Goal: Navigation & Orientation: Understand site structure

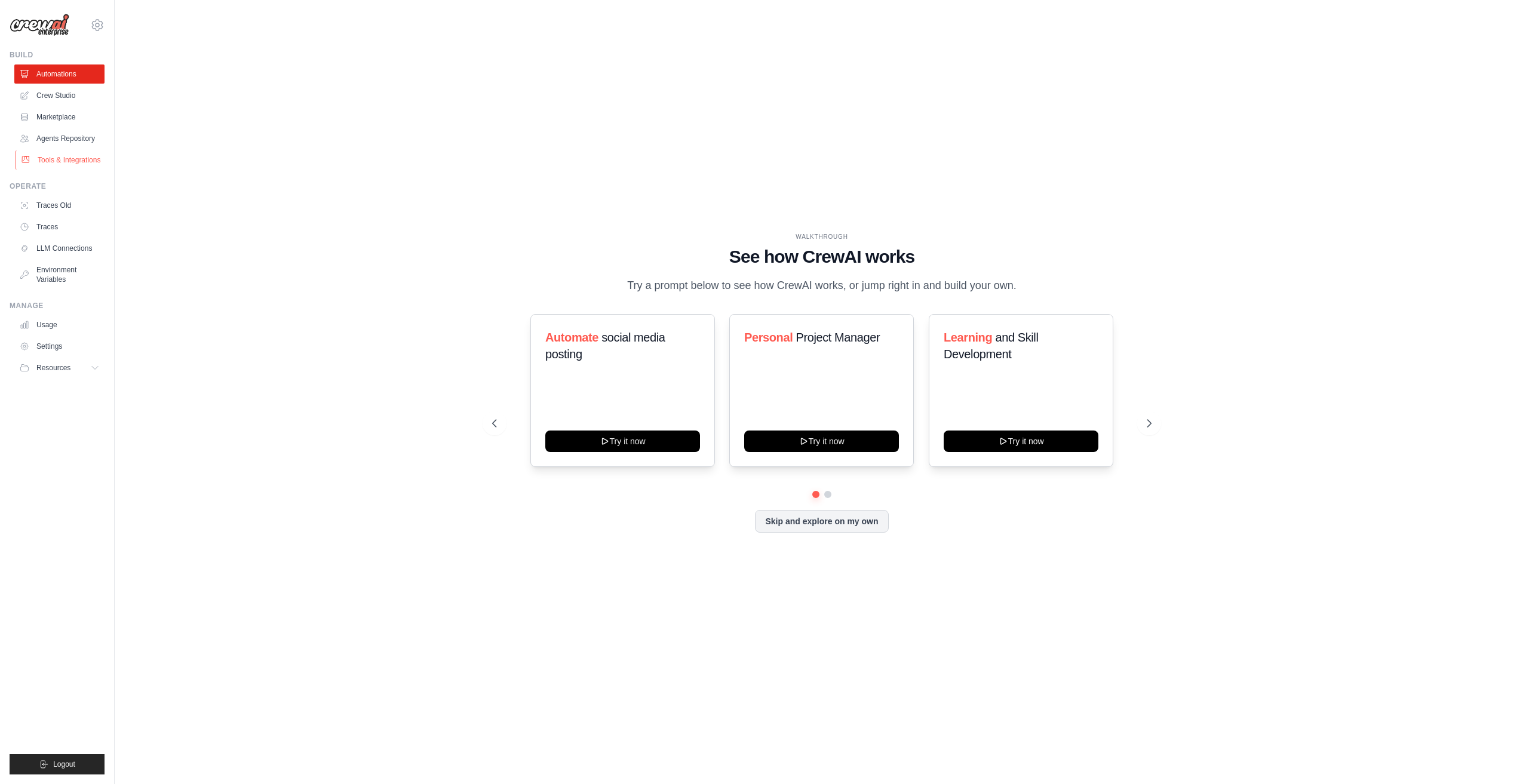
click at [83, 162] on link "Tools & Integrations" at bounding box center [61, 160] width 90 height 19
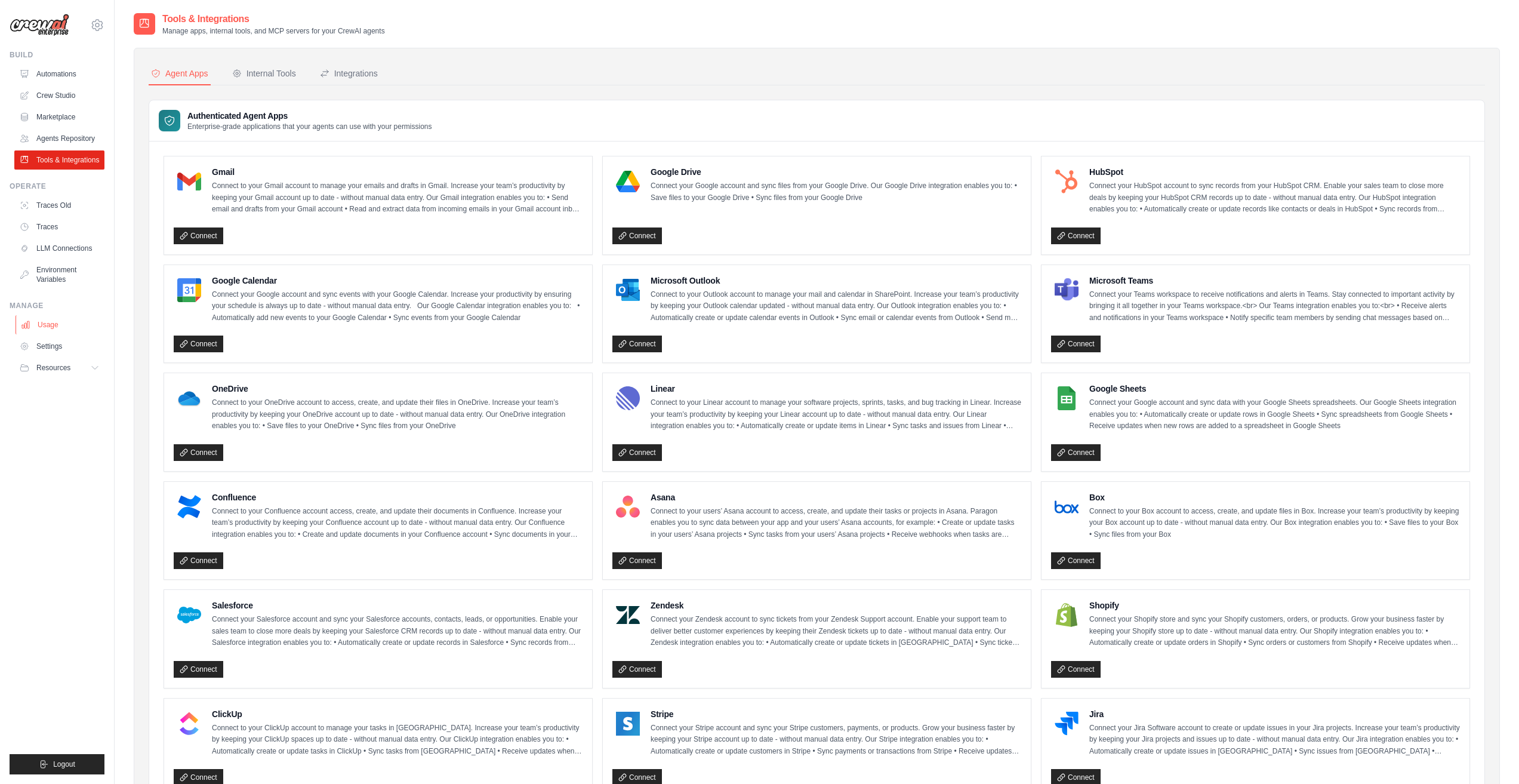
click at [53, 321] on link "Usage" at bounding box center [61, 325] width 90 height 19
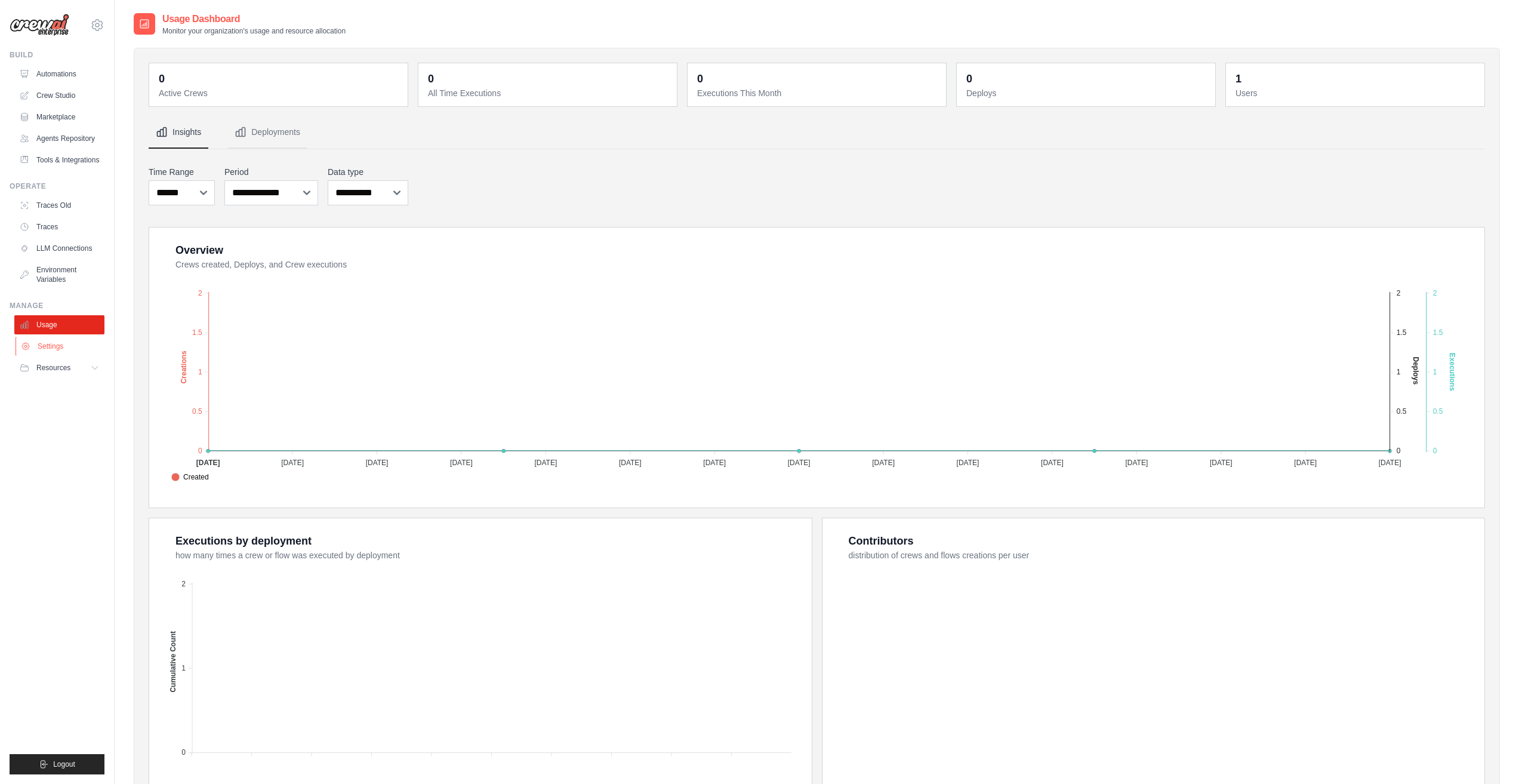
click at [64, 345] on link "Settings" at bounding box center [61, 346] width 90 height 19
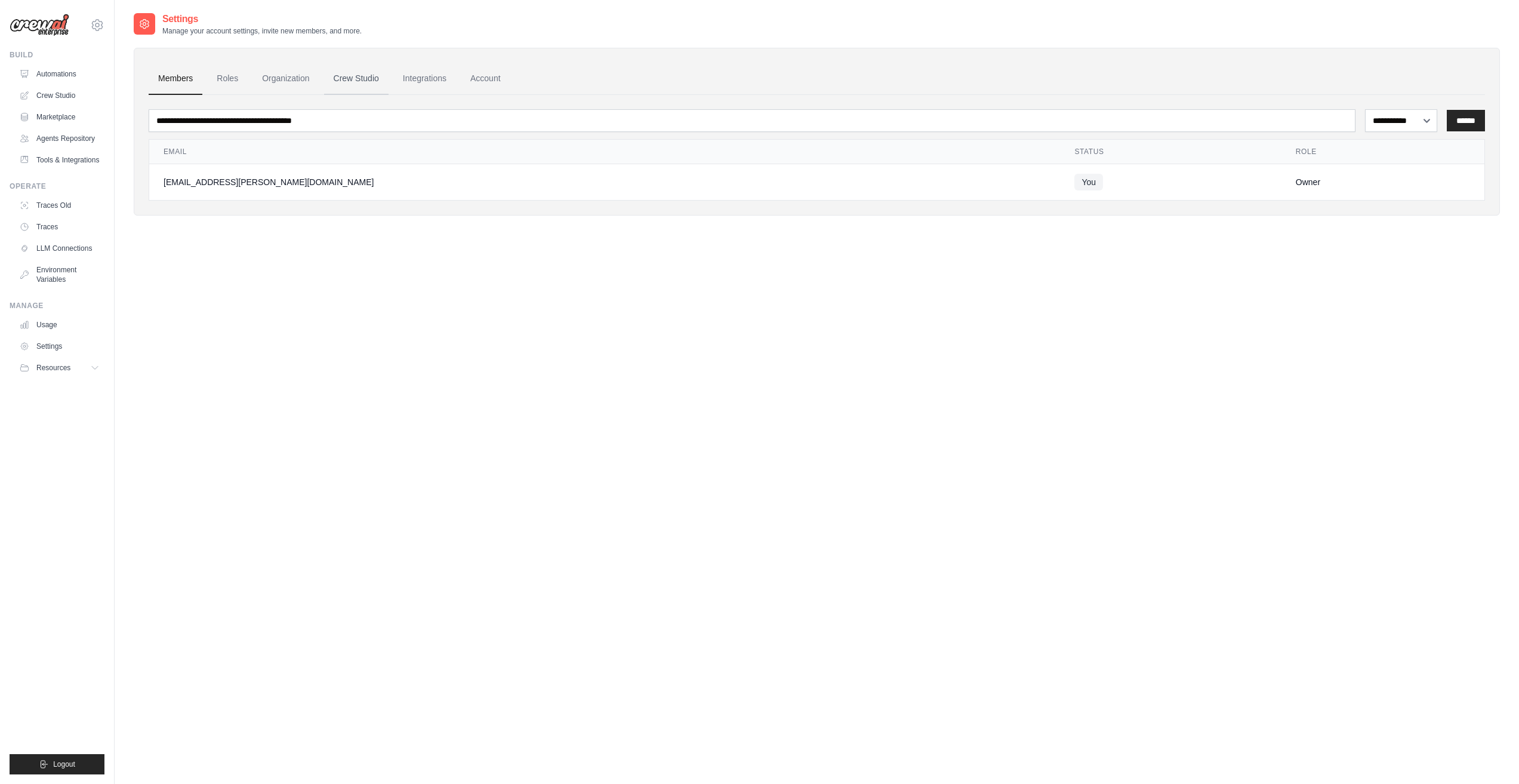
click at [352, 83] on link "Crew Studio" at bounding box center [356, 79] width 64 height 32
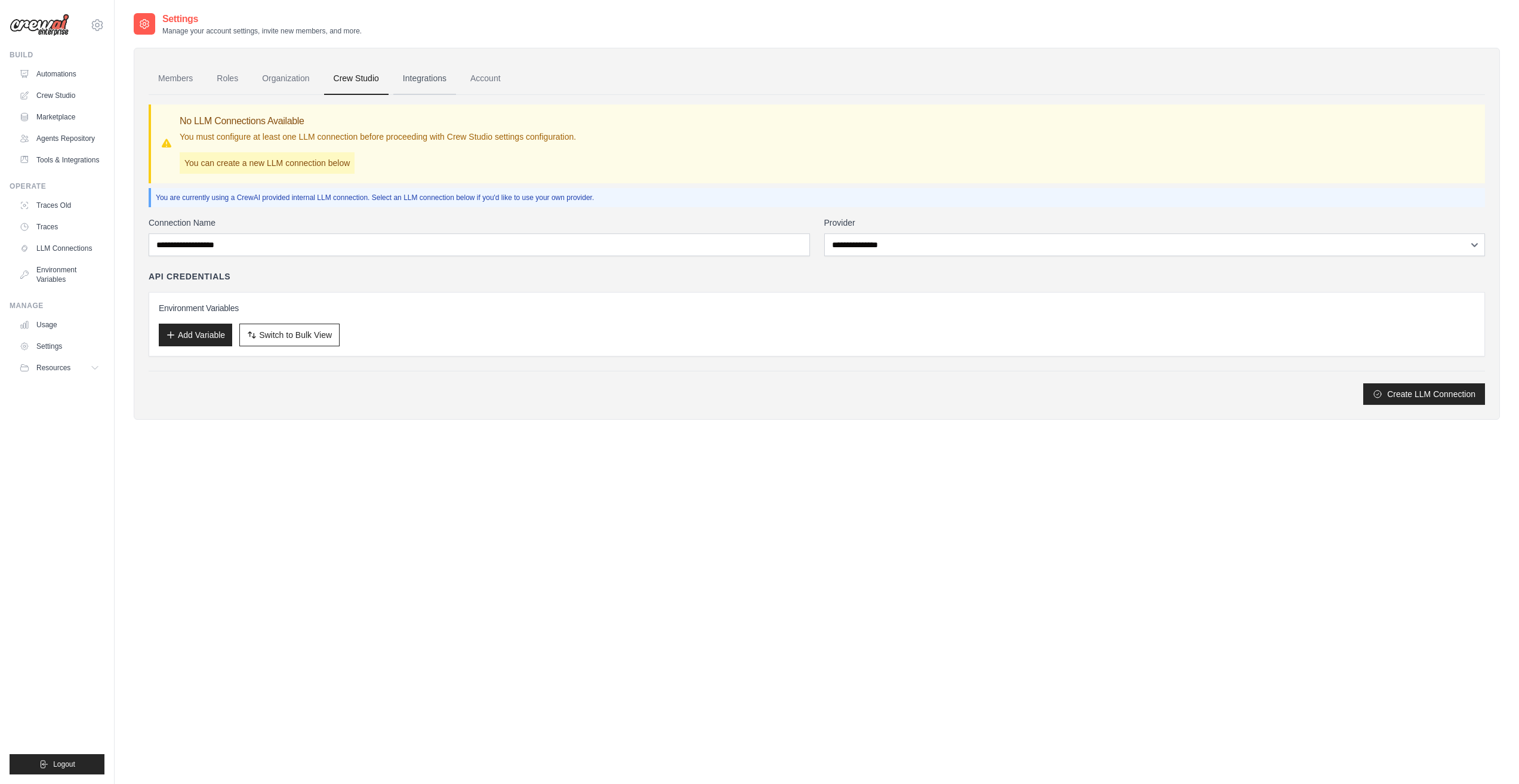
click at [418, 81] on link "Integrations" at bounding box center [425, 79] width 63 height 32
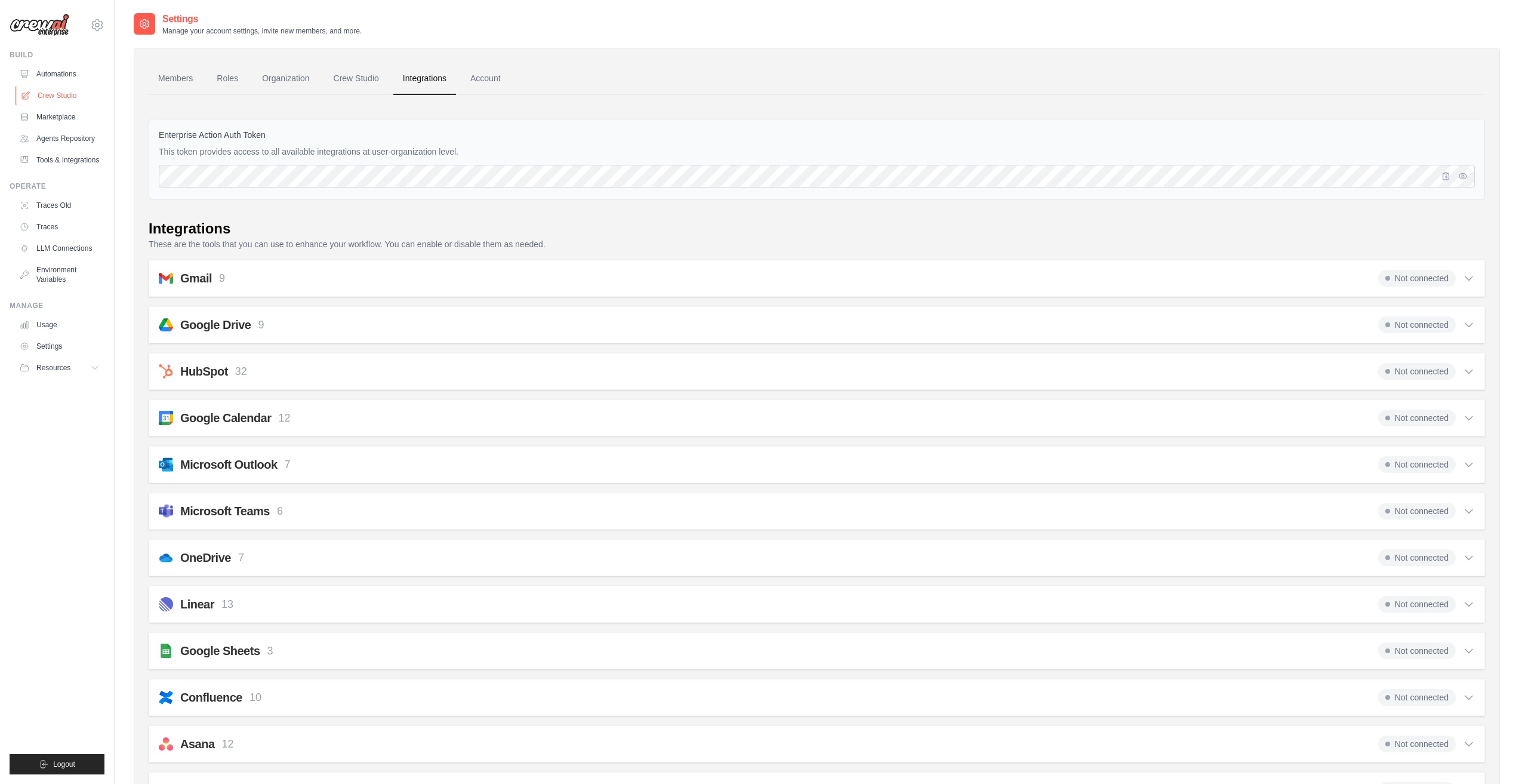
click at [56, 99] on link "Crew Studio" at bounding box center [61, 96] width 90 height 19
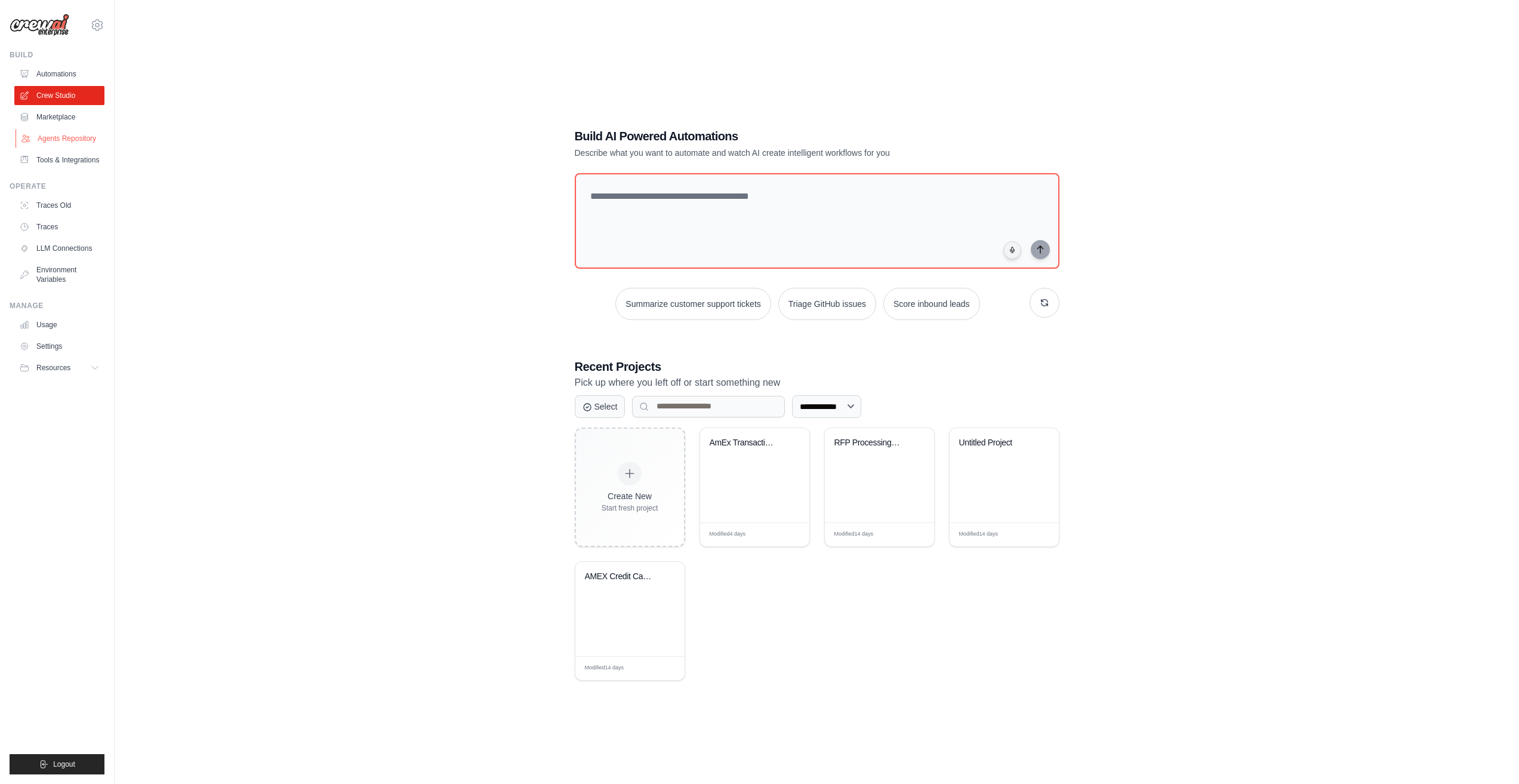
click at [44, 137] on link "Agents Repository" at bounding box center [61, 139] width 90 height 19
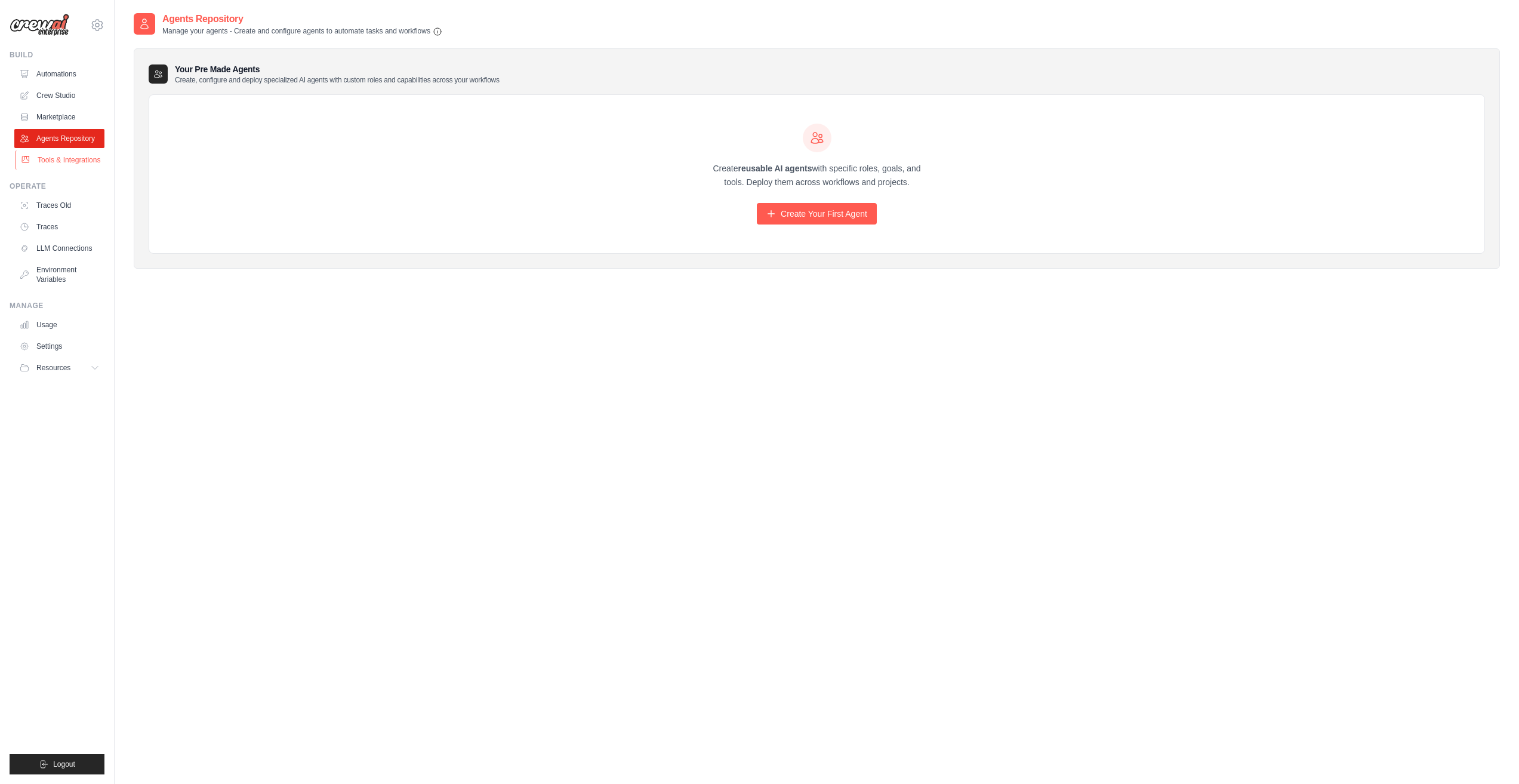
click at [61, 162] on link "Tools & Integrations" at bounding box center [61, 160] width 90 height 19
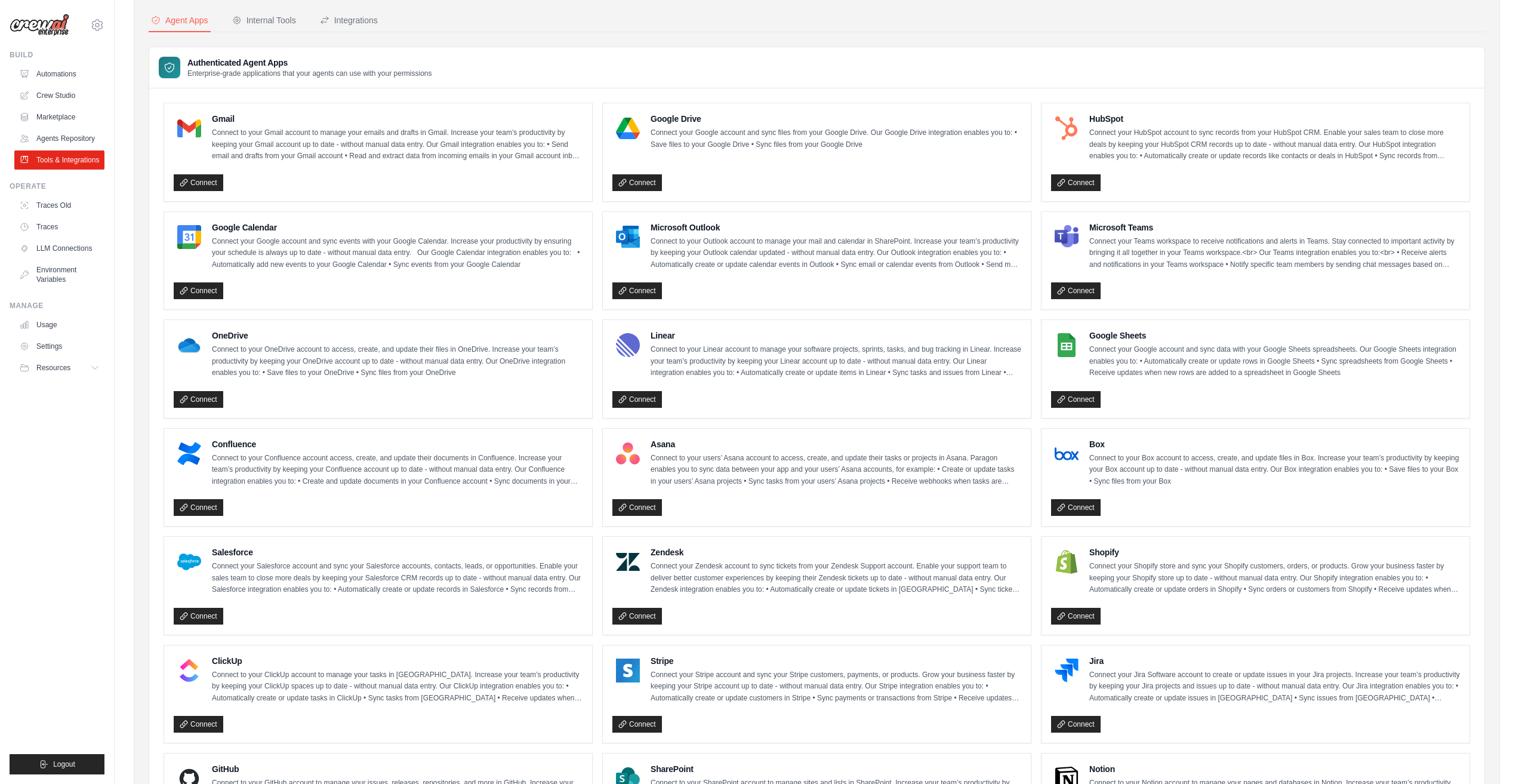
scroll to position [51, 0]
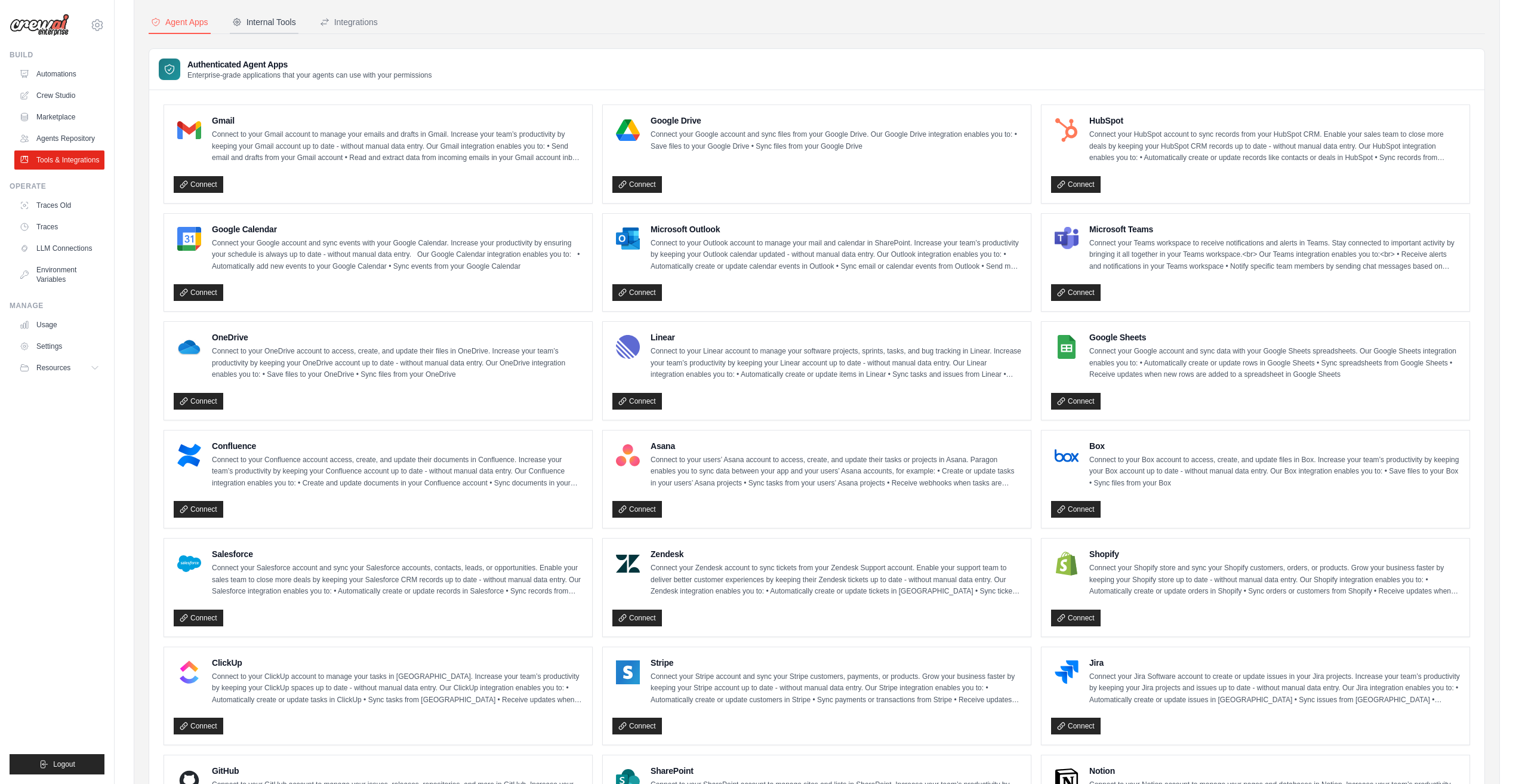
click at [263, 23] on div "Internal Tools" at bounding box center [265, 22] width 64 height 12
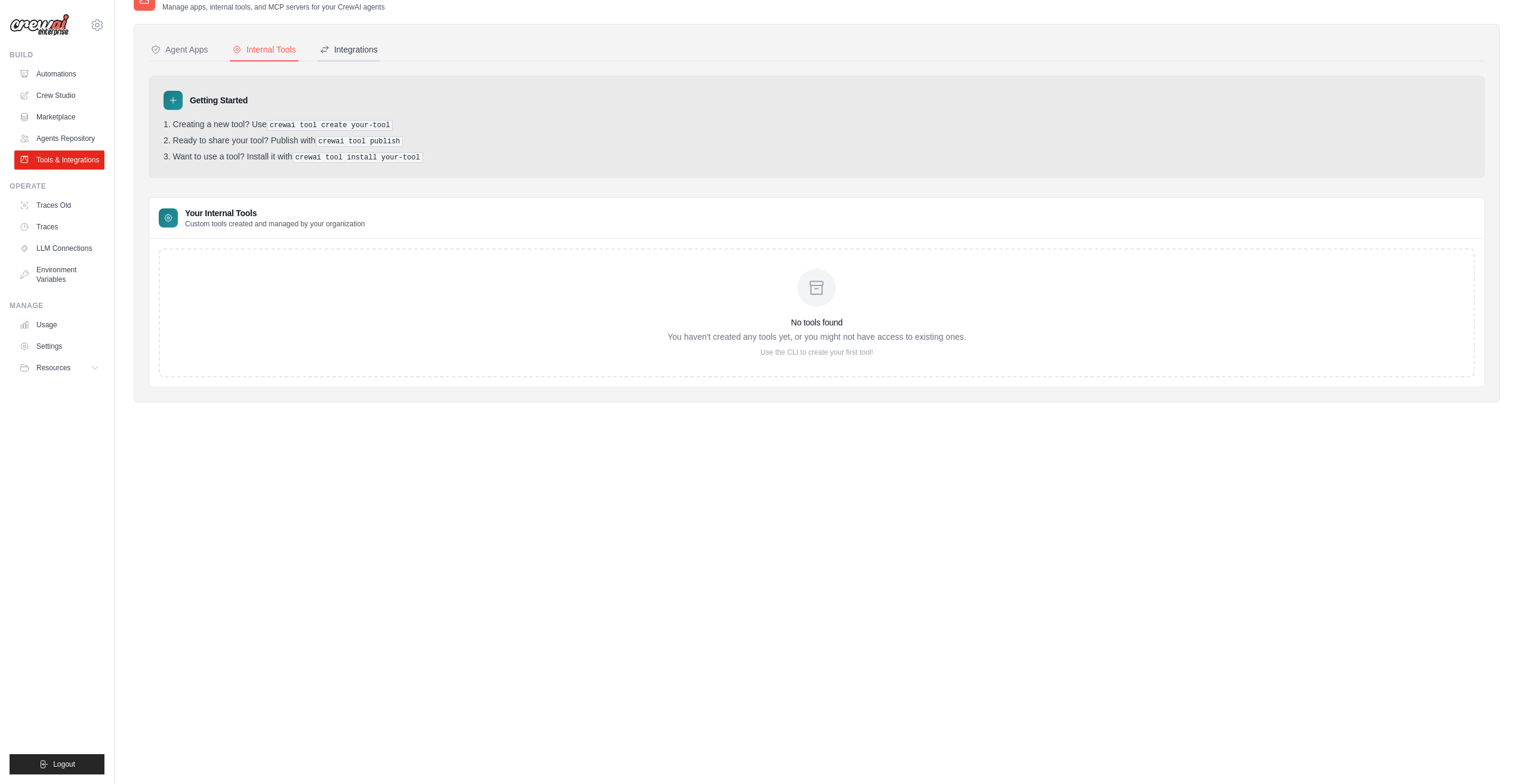
click at [366, 52] on div "Integrations" at bounding box center [349, 50] width 58 height 12
